Goal: Task Accomplishment & Management: Use online tool/utility

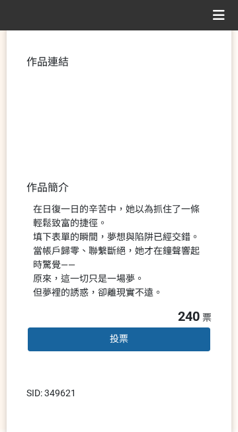
scroll to position [166, 0]
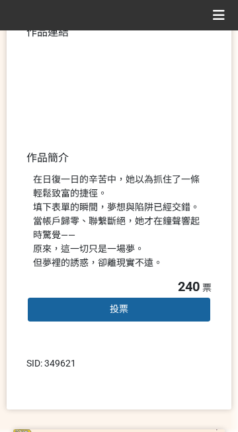
click at [114, 316] on div "投票" at bounding box center [118, 309] width 185 height 26
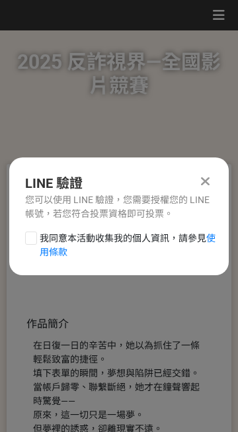
scroll to position [0, 0]
click at [32, 245] on div at bounding box center [31, 237] width 12 height 13
checkbox input "true"
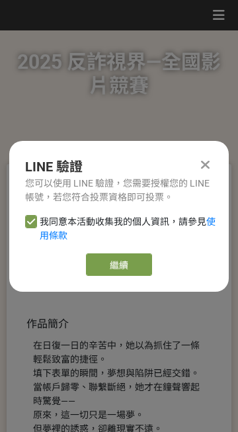
click at [118, 276] on link "繼續" at bounding box center [119, 264] width 66 height 22
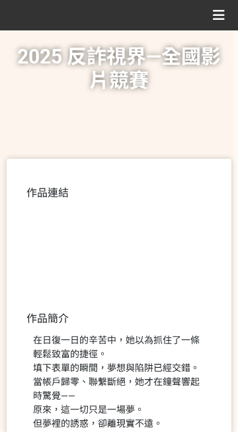
scroll to position [166, 0]
